Goal: Task Accomplishment & Management: Use online tool/utility

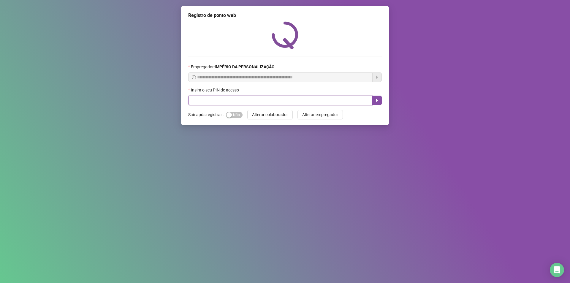
click at [243, 101] on input "text" at bounding box center [280, 100] width 184 height 9
type input "*****"
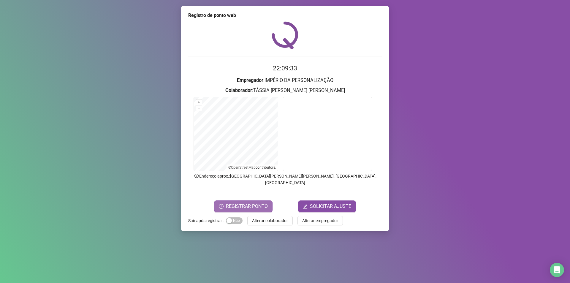
click at [247, 203] on span "REGISTRAR PONTO" at bounding box center [247, 206] width 42 height 7
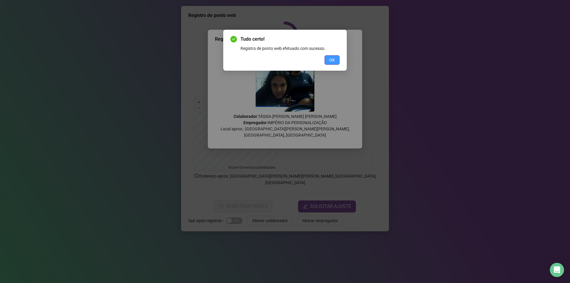
click at [333, 59] on span "OK" at bounding box center [332, 60] width 6 height 7
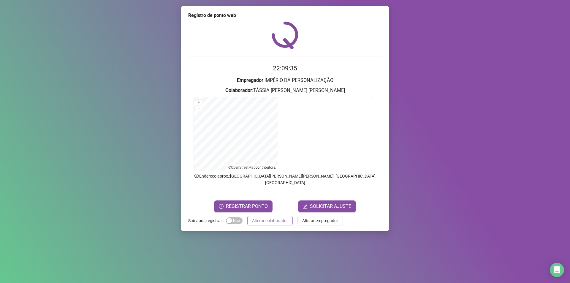
click at [287, 216] on button "Alterar colaborador" at bounding box center [269, 220] width 45 height 9
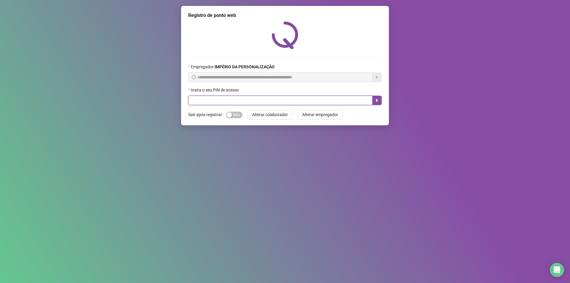
click at [226, 101] on input "text" at bounding box center [280, 100] width 184 height 9
type input "*"
type input "*****"
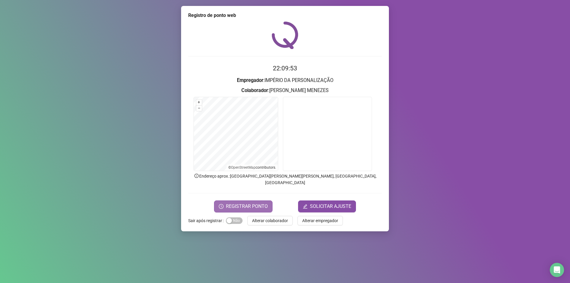
click at [222, 200] on button "REGISTRAR PONTO" at bounding box center [243, 206] width 58 height 12
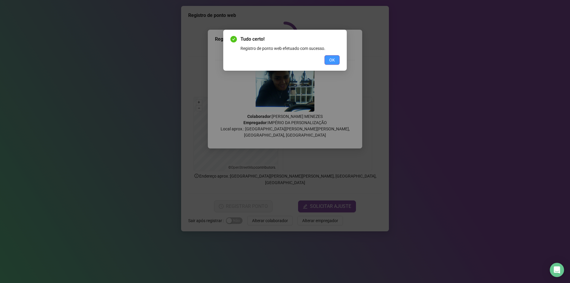
click at [336, 60] on button "OK" at bounding box center [331, 59] width 15 height 9
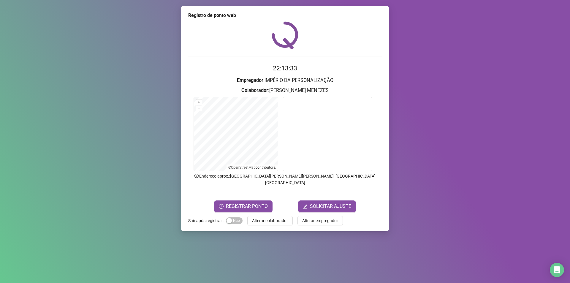
click at [279, 217] on span "Alterar colaborador" at bounding box center [270, 220] width 36 height 7
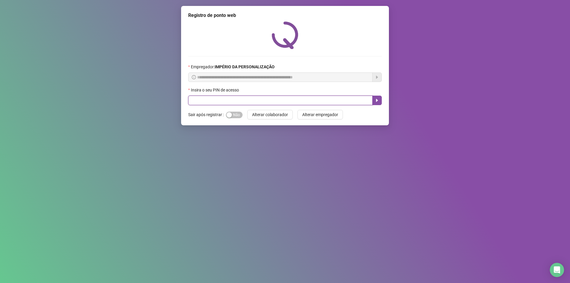
click at [266, 101] on input "text" at bounding box center [280, 100] width 184 height 9
type input "*****"
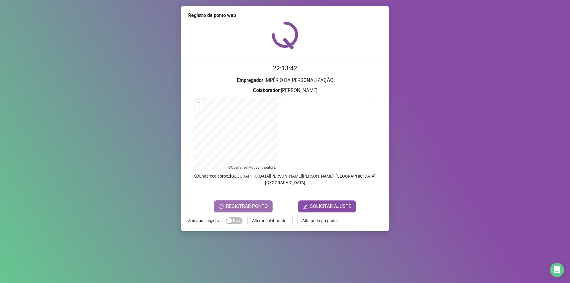
click at [262, 203] on span "REGISTRAR PONTO" at bounding box center [247, 206] width 42 height 7
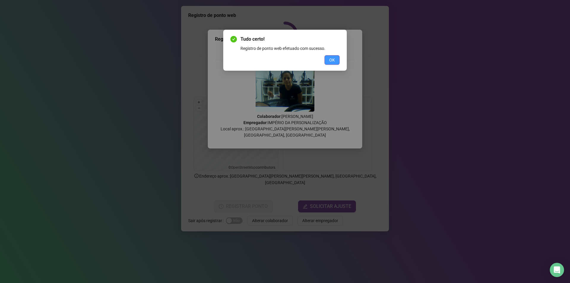
click at [331, 58] on span "OK" at bounding box center [332, 60] width 6 height 7
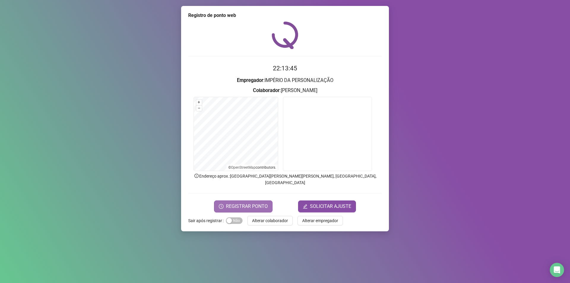
click at [256, 203] on span "REGISTRAR PONTO" at bounding box center [247, 206] width 42 height 7
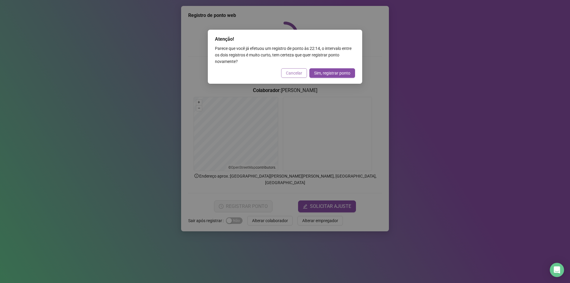
click at [295, 74] on span "Cancelar" at bounding box center [294, 73] width 16 height 7
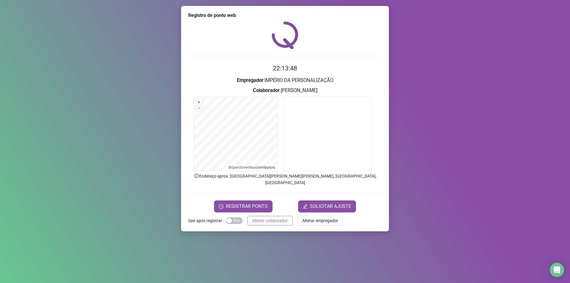
click at [269, 217] on span "Alterar colaborador" at bounding box center [270, 220] width 36 height 7
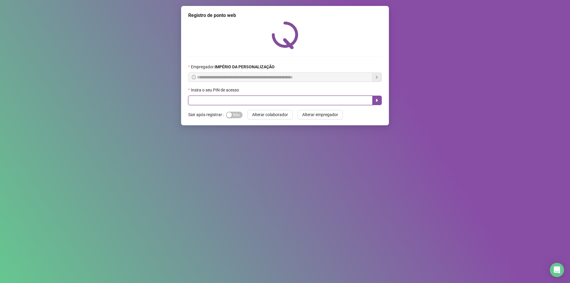
click at [229, 99] on input "text" at bounding box center [280, 100] width 184 height 9
type input "*****"
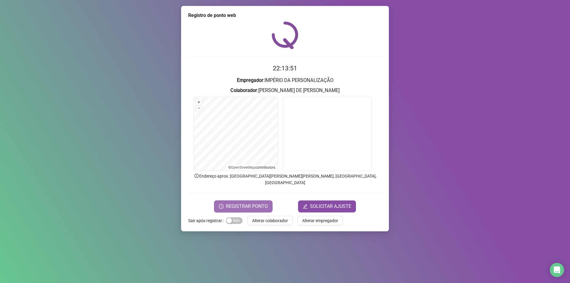
click at [255, 203] on span "REGISTRAR PONTO" at bounding box center [247, 206] width 42 height 7
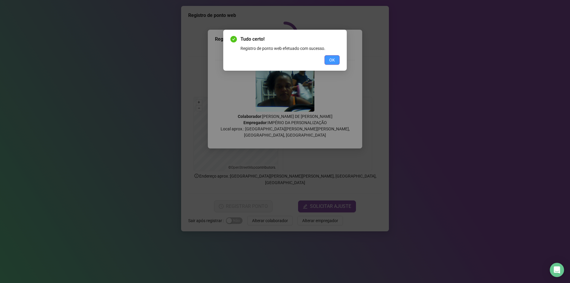
click at [331, 60] on span "OK" at bounding box center [332, 60] width 6 height 7
